Goal: Information Seeking & Learning: Learn about a topic

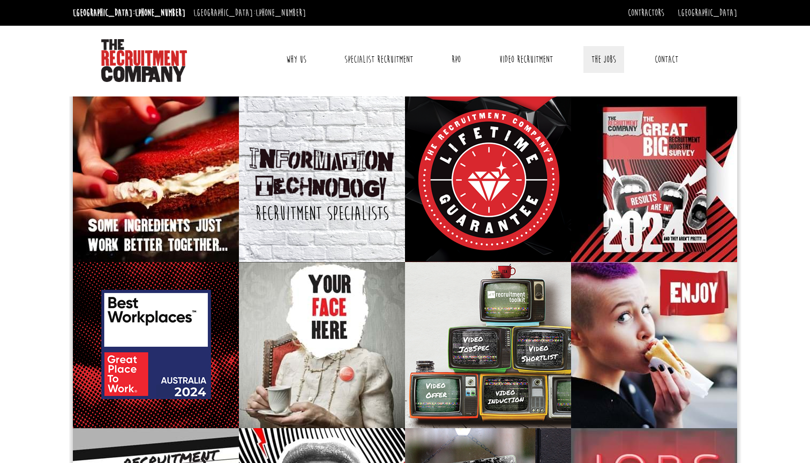
click at [613, 54] on link "The Jobs" at bounding box center [603, 59] width 41 height 27
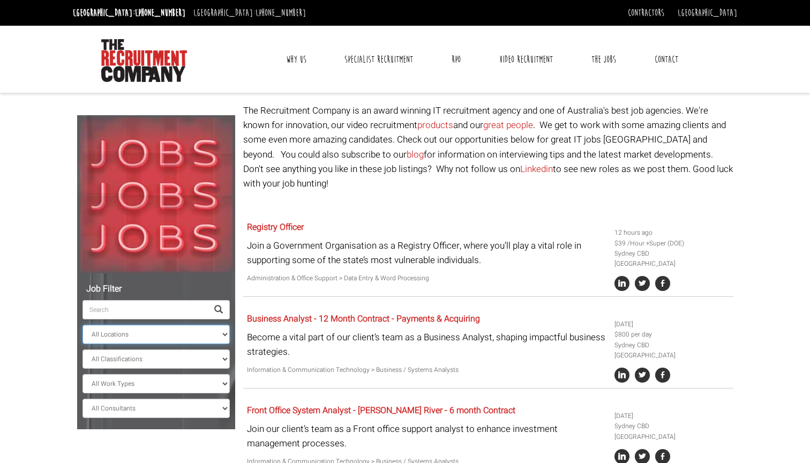
select select "[GEOGRAPHIC_DATA]"
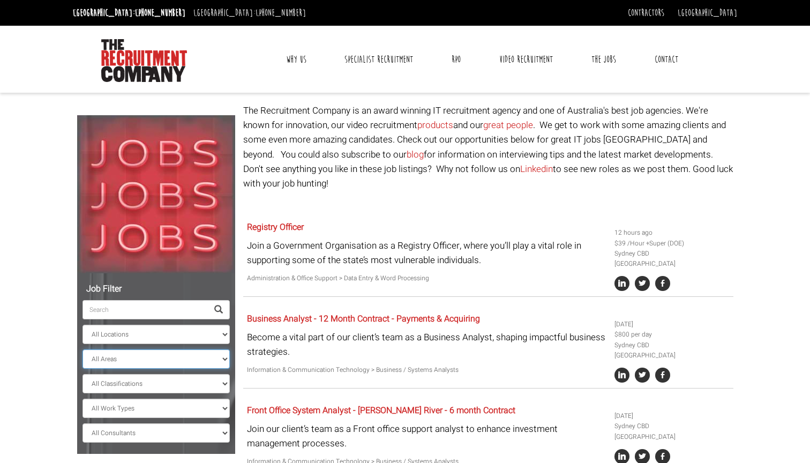
select select "[GEOGRAPHIC_DATA]"
select select "Information & Communication Technology"
select select "? string:[GEOGRAPHIC_DATA] ?"
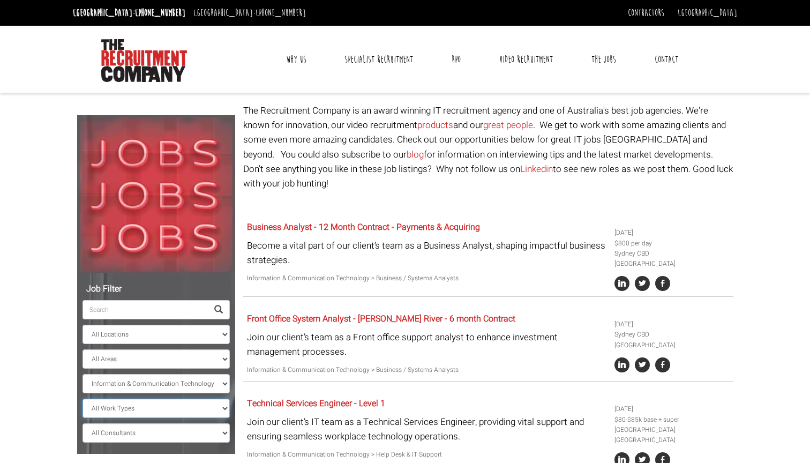
select select "Full Time"
select select "? string:[GEOGRAPHIC_DATA] ?"
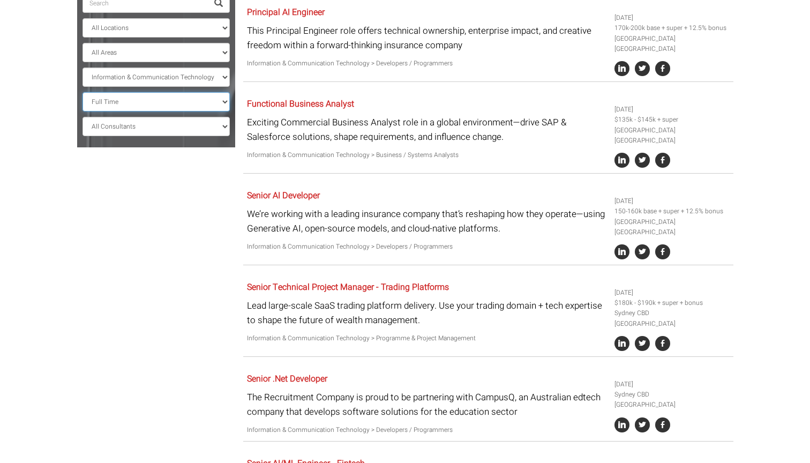
scroll to position [348, 0]
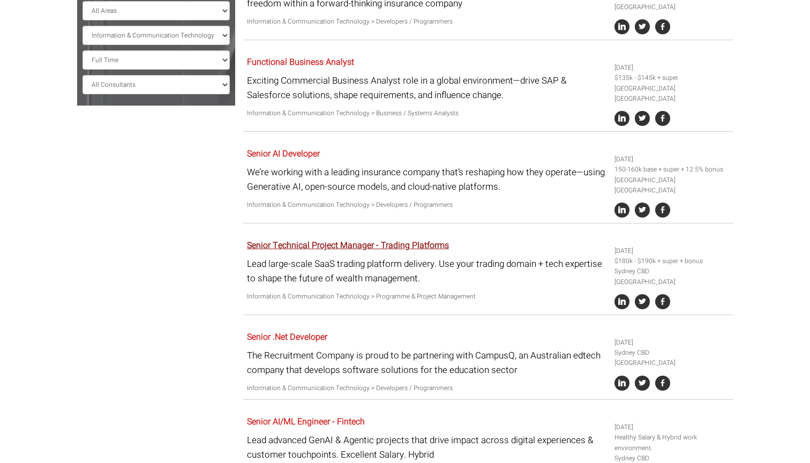
click at [401, 239] on link "Senior Technical Project Manager - Trading Platforms" at bounding box center [348, 245] width 202 height 13
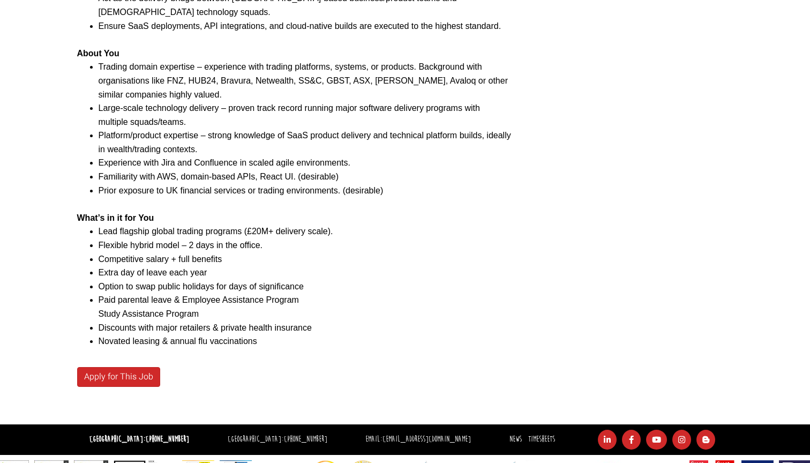
scroll to position [728, 0]
